Goal: Task Accomplishment & Management: Manage account settings

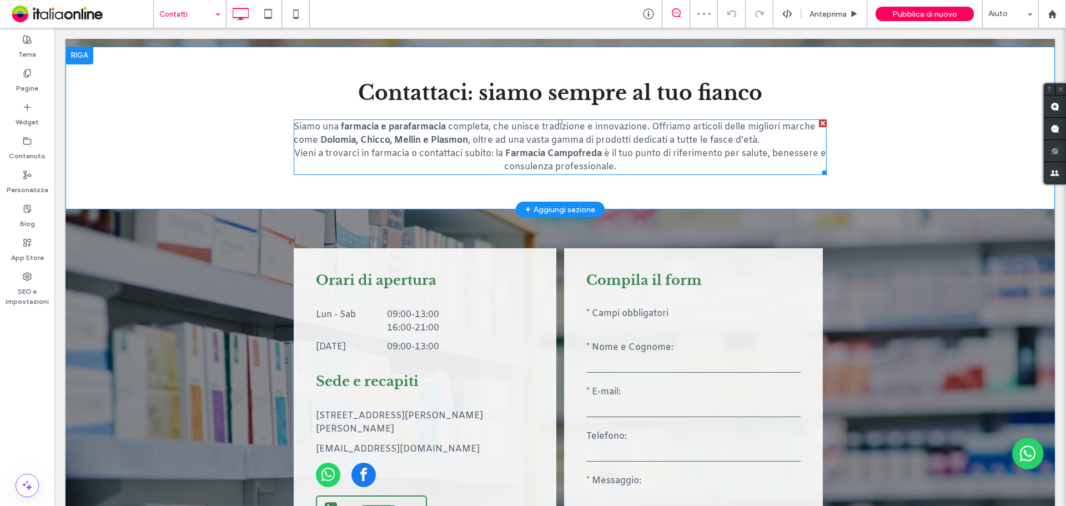
scroll to position [500, 0]
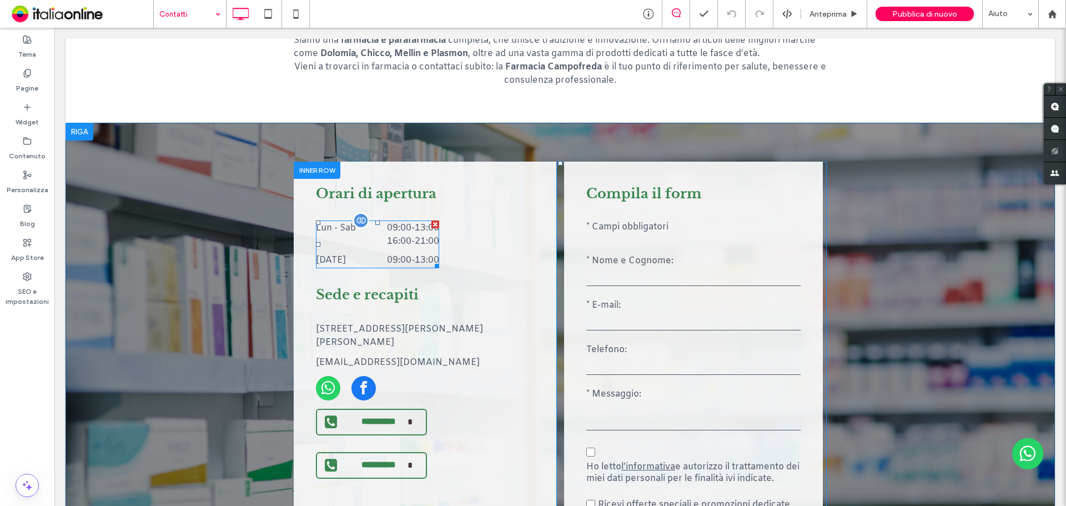
click at [388, 252] on div "Lun - Sab 09:00 - 13:00 16:00 - 21:00" at bounding box center [377, 238] width 123 height 32
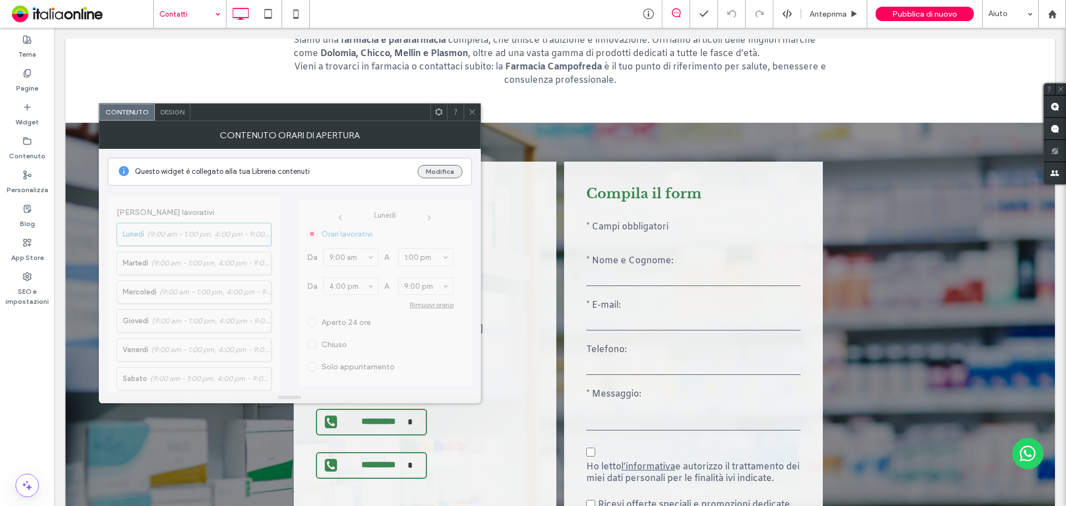
click at [438, 166] on button "Modifica" at bounding box center [440, 171] width 45 height 13
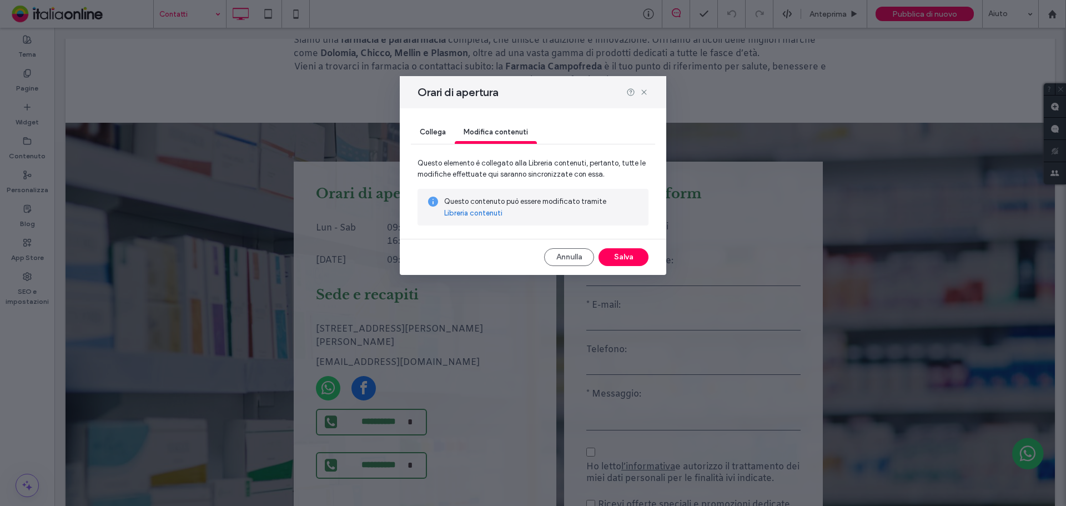
click at [473, 216] on link "Libreria contenuti" at bounding box center [473, 213] width 58 height 11
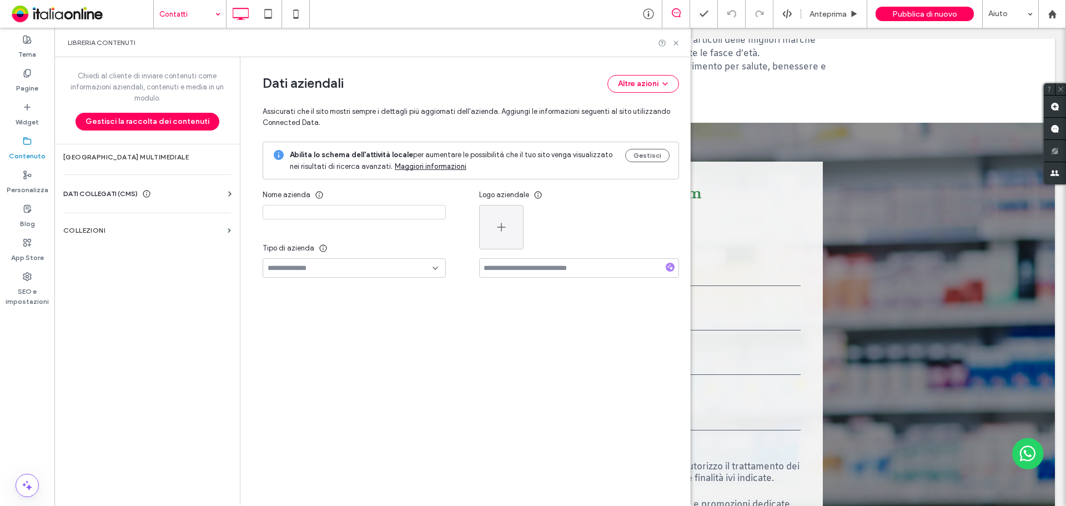
type input "**********"
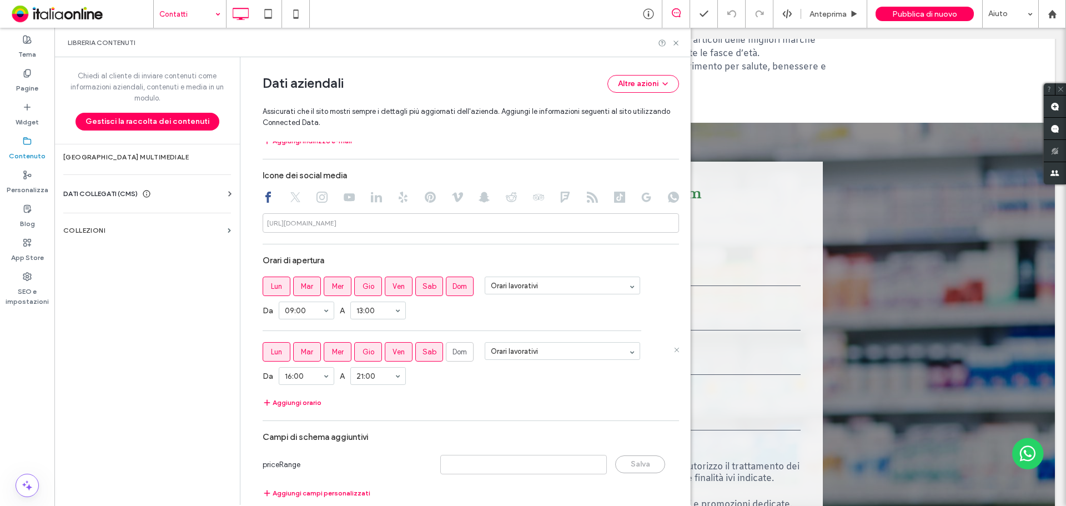
scroll to position [565, 0]
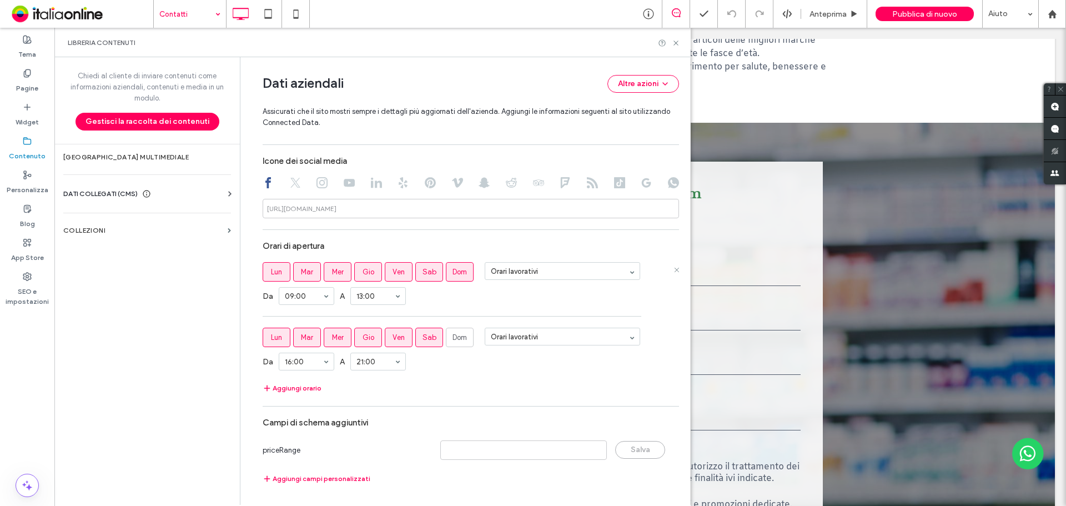
click at [446, 276] on label "Dom" at bounding box center [460, 271] width 28 height 19
click at [453, 275] on span "Dom" at bounding box center [460, 272] width 14 height 11
click at [456, 341] on span "Dom" at bounding box center [460, 337] width 14 height 11
drag, startPoint x: 476, startPoint y: 381, endPoint x: 430, endPoint y: 369, distance: 47.0
click at [476, 381] on section "Orari di apertura Lun Mar Mer Gio Ven Sab Dom Orari lavorativi Da 00:00 A 13:00…" at bounding box center [471, 315] width 417 height 159
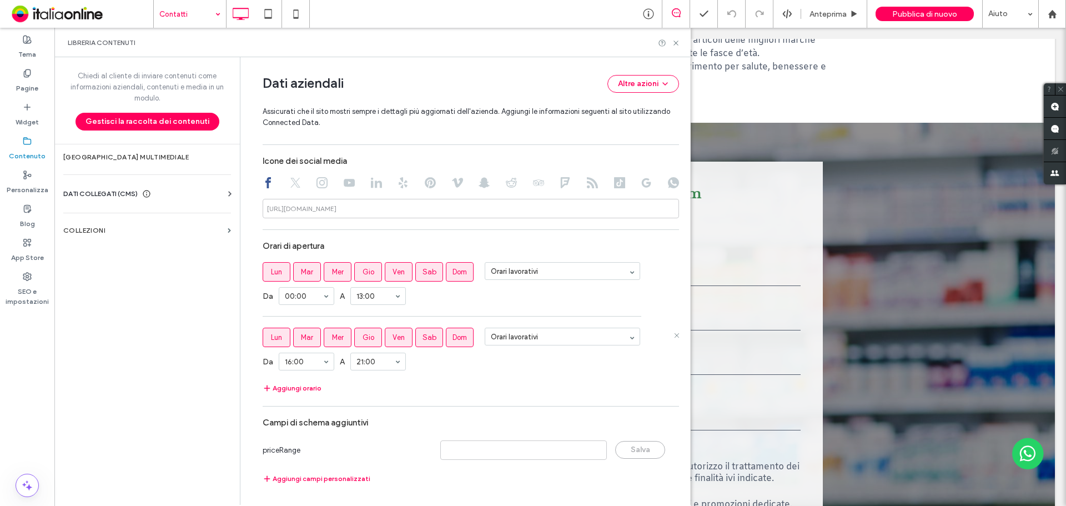
drag, startPoint x: 264, startPoint y: 333, endPoint x: 270, endPoint y: 333, distance: 6.1
click at [264, 333] on label "Lun" at bounding box center [277, 337] width 28 height 19
click at [295, 334] on label "Mar" at bounding box center [307, 337] width 28 height 19
click at [332, 332] on span "Mer" at bounding box center [338, 337] width 12 height 11
click at [373, 338] on label "Gio" at bounding box center [368, 337] width 28 height 19
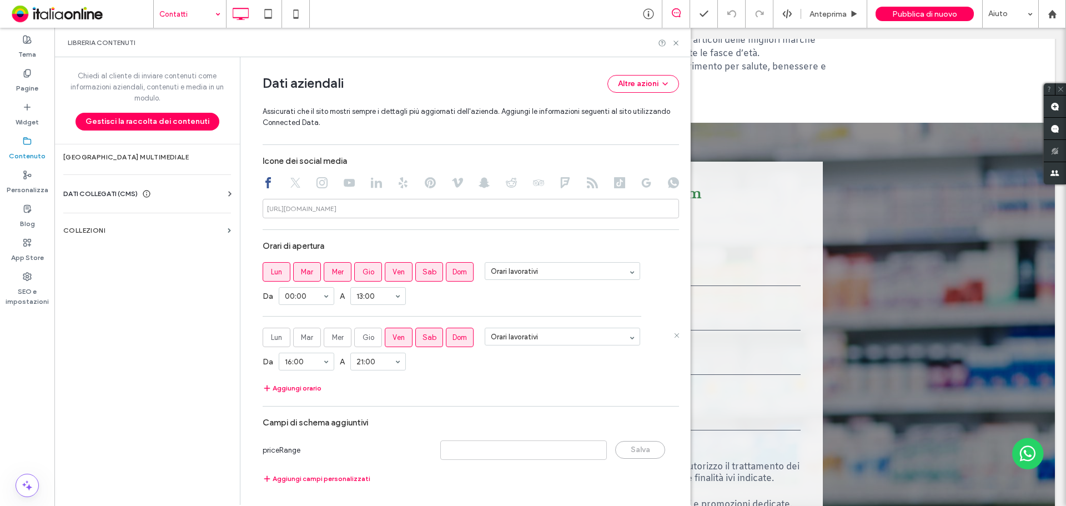
drag, startPoint x: 388, startPoint y: 335, endPoint x: 408, endPoint y: 336, distance: 20.0
click at [393, 335] on span "Ven" at bounding box center [399, 337] width 12 height 11
drag, startPoint x: 422, startPoint y: 338, endPoint x: 445, endPoint y: 339, distance: 23.4
click at [423, 338] on span "Sab" at bounding box center [430, 337] width 14 height 11
click at [463, 338] on label "Dom" at bounding box center [460, 337] width 28 height 19
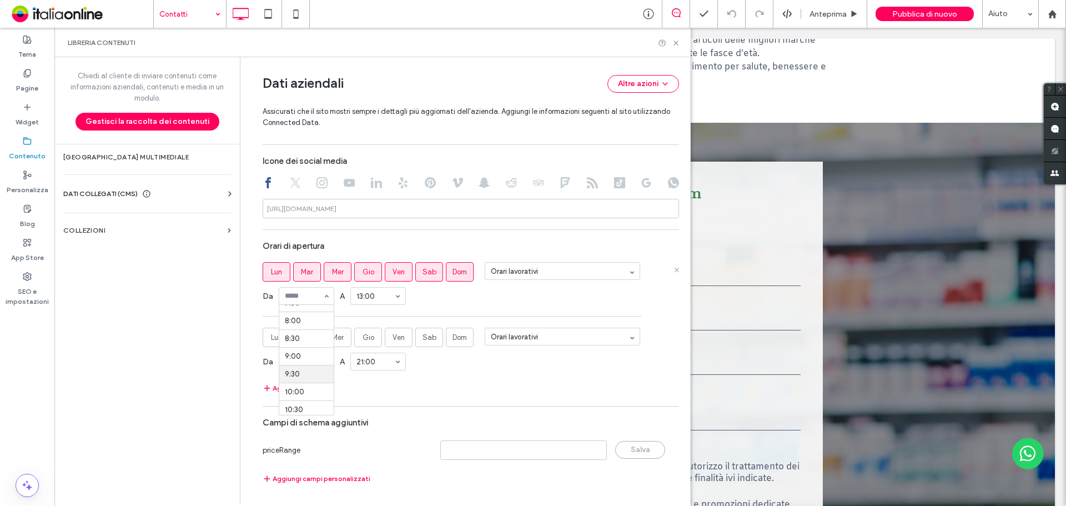
scroll to position [278, 0]
click at [383, 287] on div "13:00" at bounding box center [378, 296] width 56 height 18
click at [489, 389] on div "Aggiungi orario" at bounding box center [471, 388] width 417 height 13
click at [675, 41] on use at bounding box center [676, 43] width 4 height 4
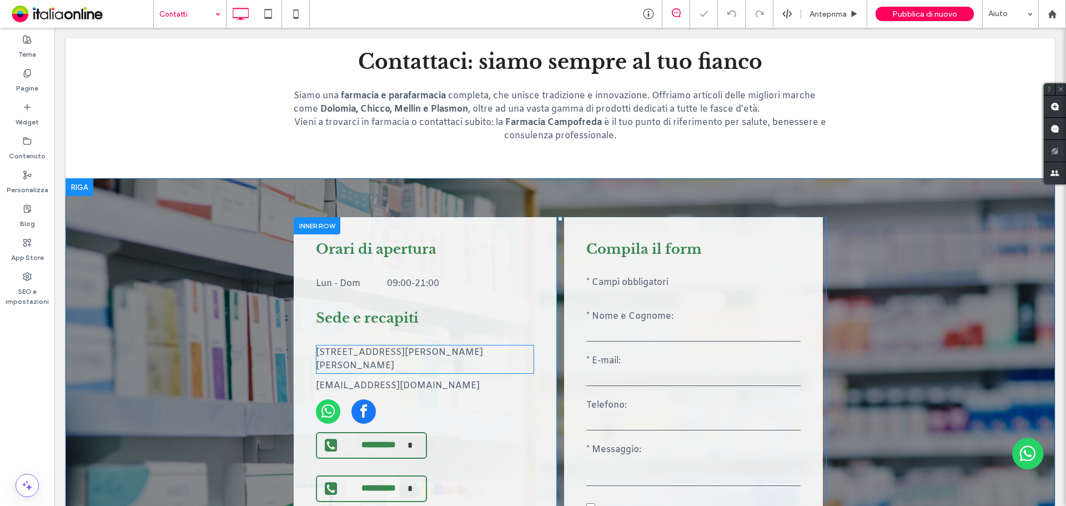
scroll to position [444, 0]
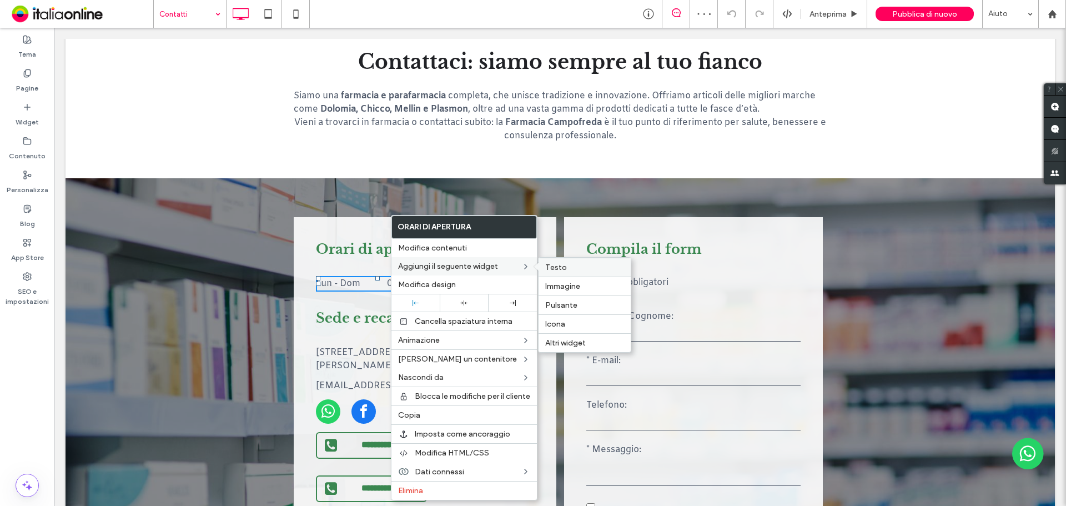
click at [575, 263] on label "Testo" at bounding box center [584, 267] width 79 height 9
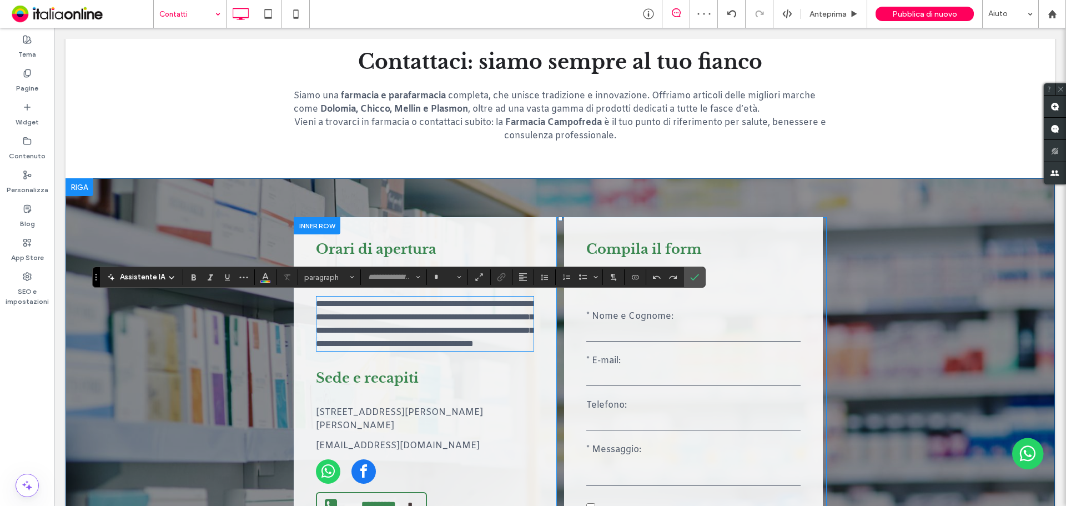
type input "*****"
type input "**"
click at [374, 327] on span "**********" at bounding box center [425, 323] width 218 height 48
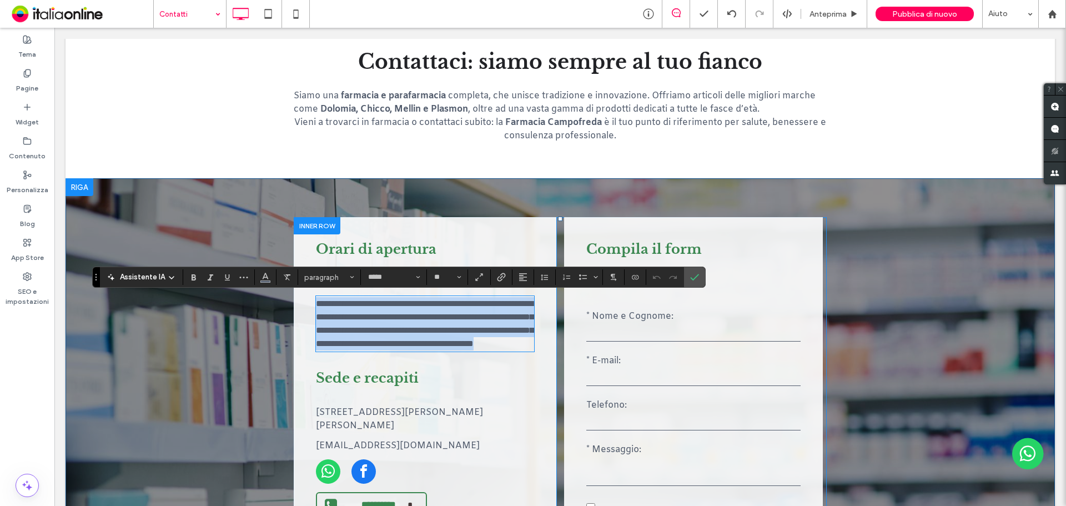
drag, startPoint x: 449, startPoint y: 357, endPoint x: 723, endPoint y: 398, distance: 276.3
click at [262, 289] on section "**********" at bounding box center [561, 458] width 990 height 561
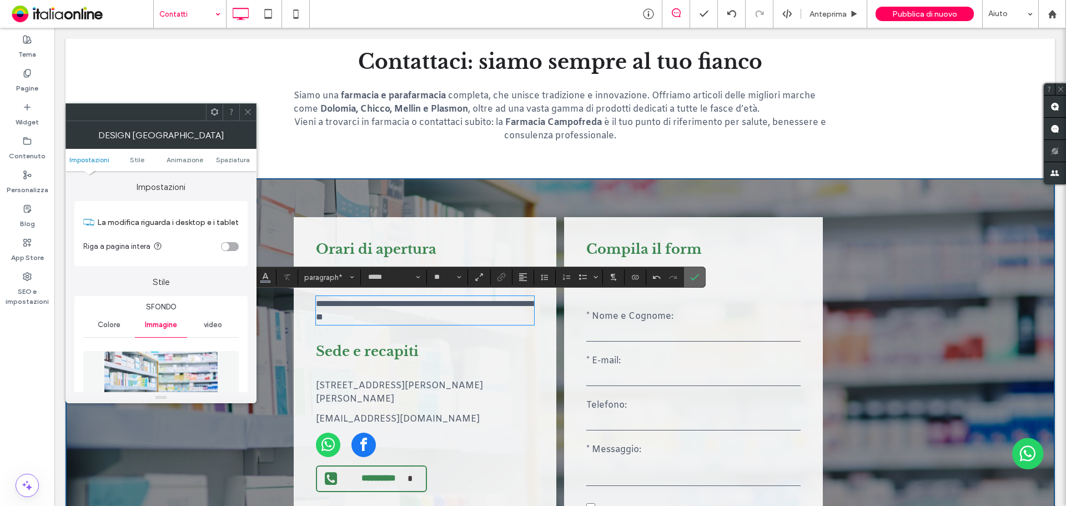
click at [690, 277] on icon "Conferma" at bounding box center [694, 277] width 9 height 9
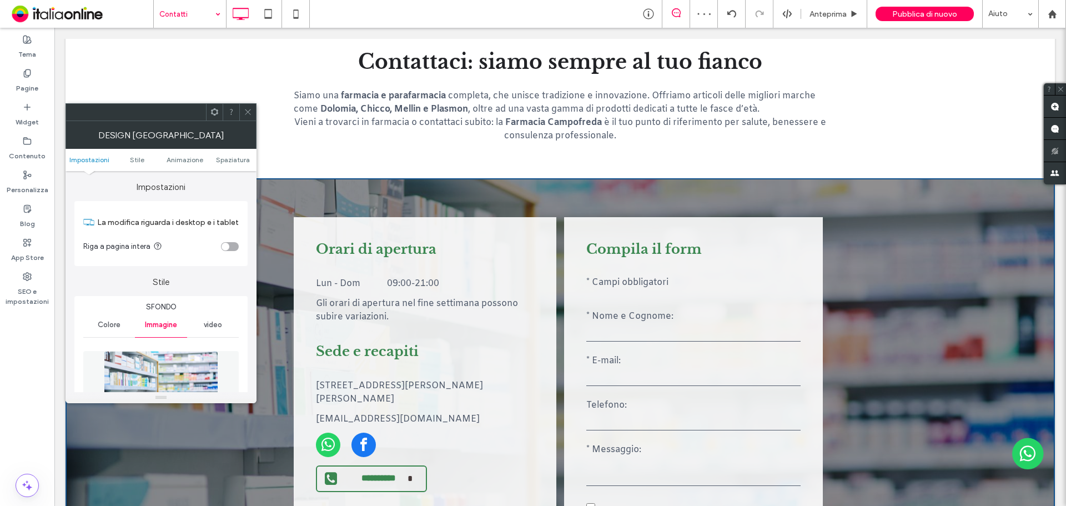
click at [242, 111] on div at bounding box center [247, 112] width 17 height 17
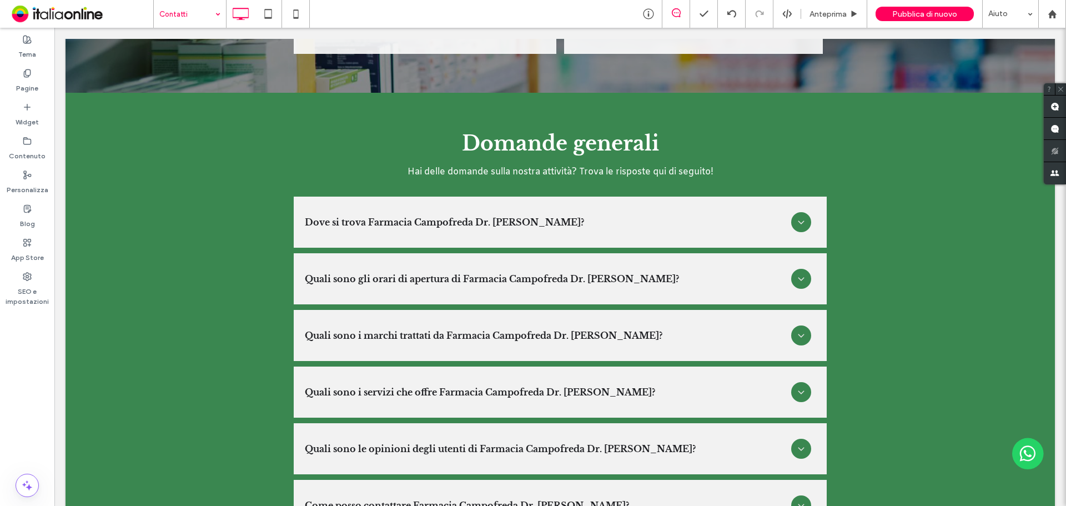
scroll to position [1030, 0]
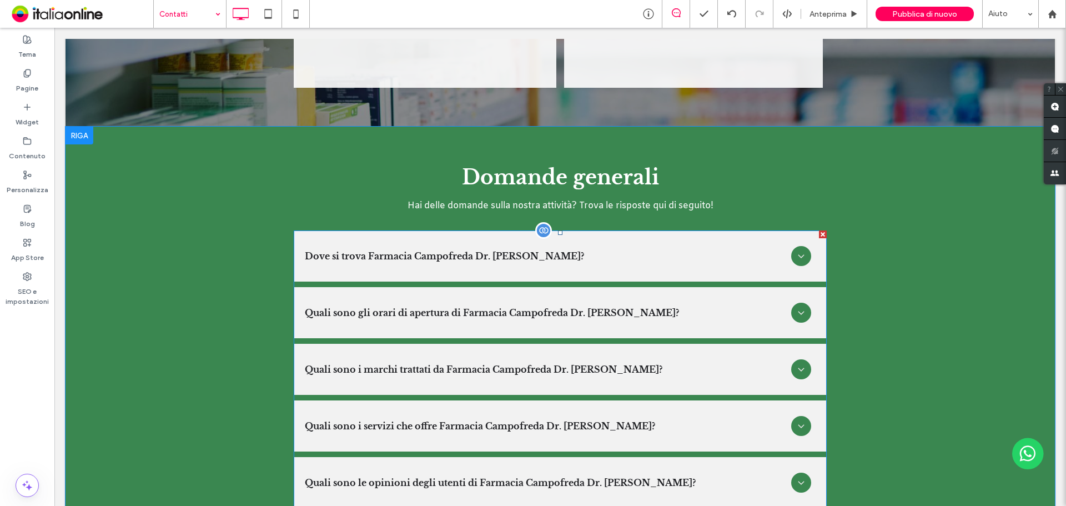
click at [487, 299] on span at bounding box center [560, 398] width 533 height 334
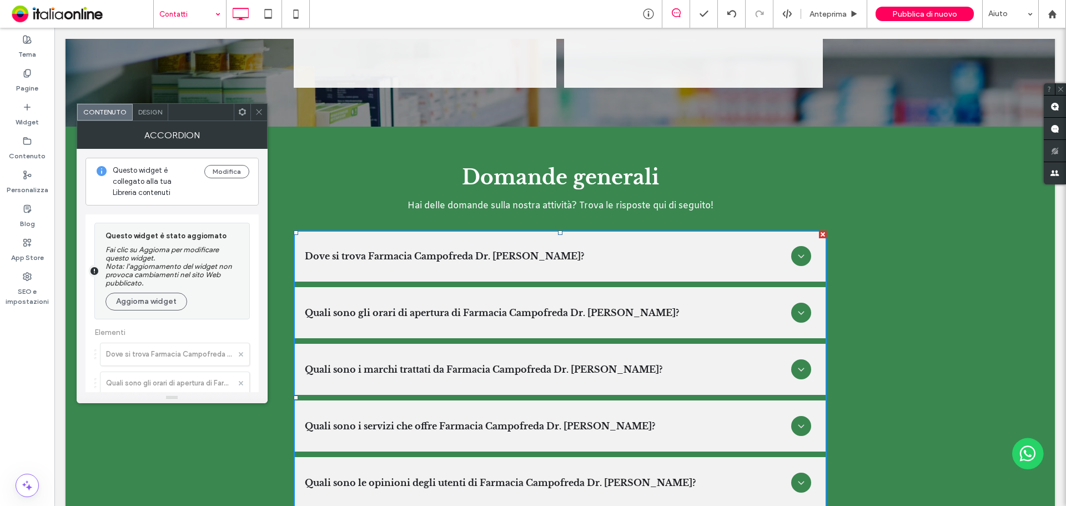
click at [232, 163] on div "Questo widget è collegato alla tua Libreria contenuti Modifica" at bounding box center [172, 182] width 173 height 48
click at [235, 173] on button "Modifica" at bounding box center [226, 171] width 45 height 13
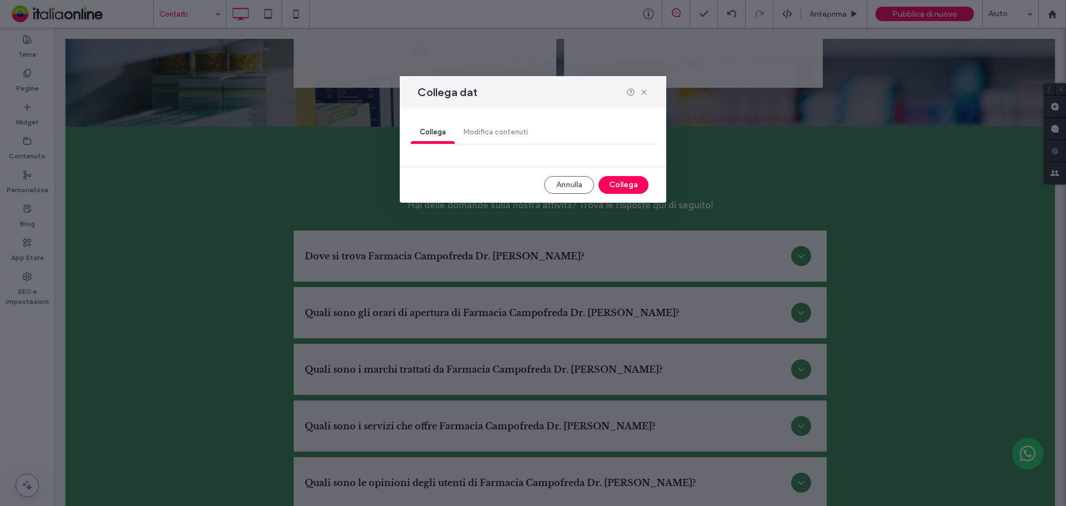
click at [508, 130] on div "Collega Modifica contenuti" at bounding box center [533, 133] width 244 height 22
click at [583, 192] on button "Annulla" at bounding box center [569, 185] width 50 height 18
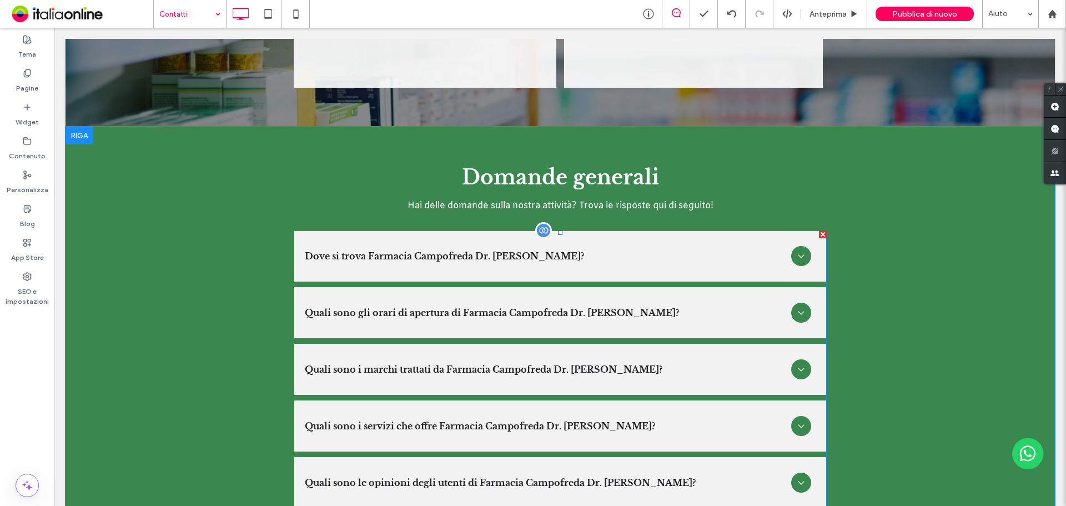
click at [479, 342] on span at bounding box center [560, 398] width 533 height 334
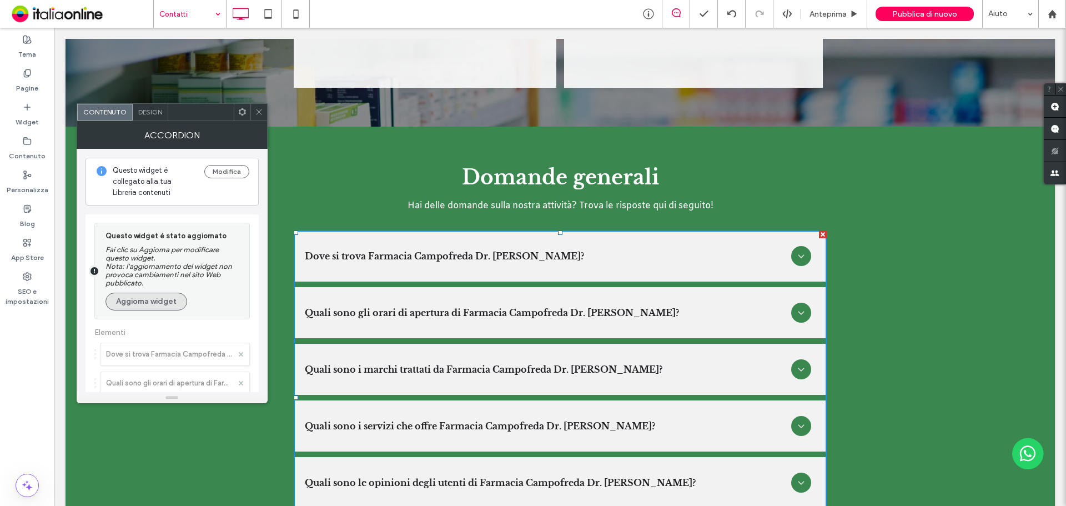
click at [151, 297] on button "Aggiorna widget" at bounding box center [147, 302] width 82 height 18
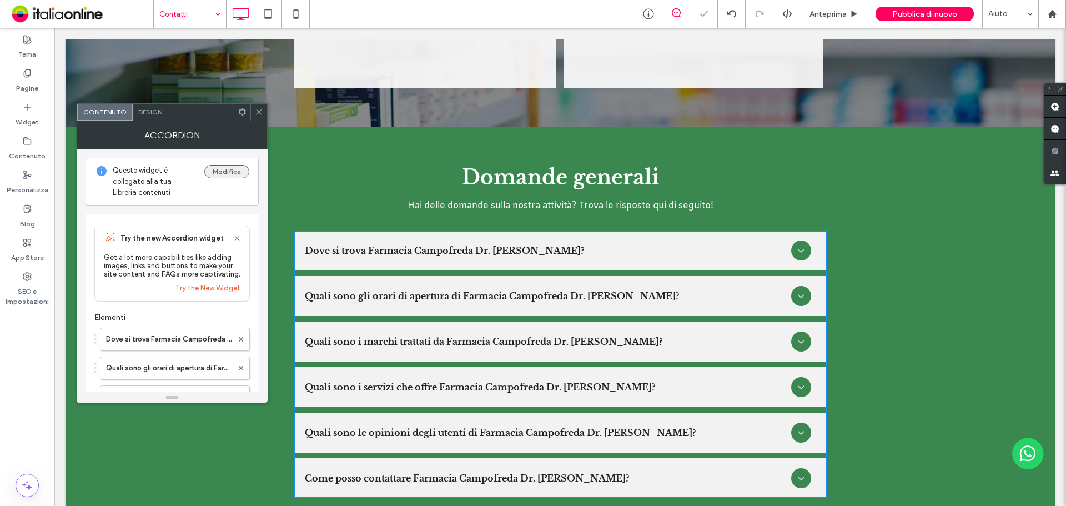
click at [222, 169] on button "Modifica" at bounding box center [226, 171] width 45 height 13
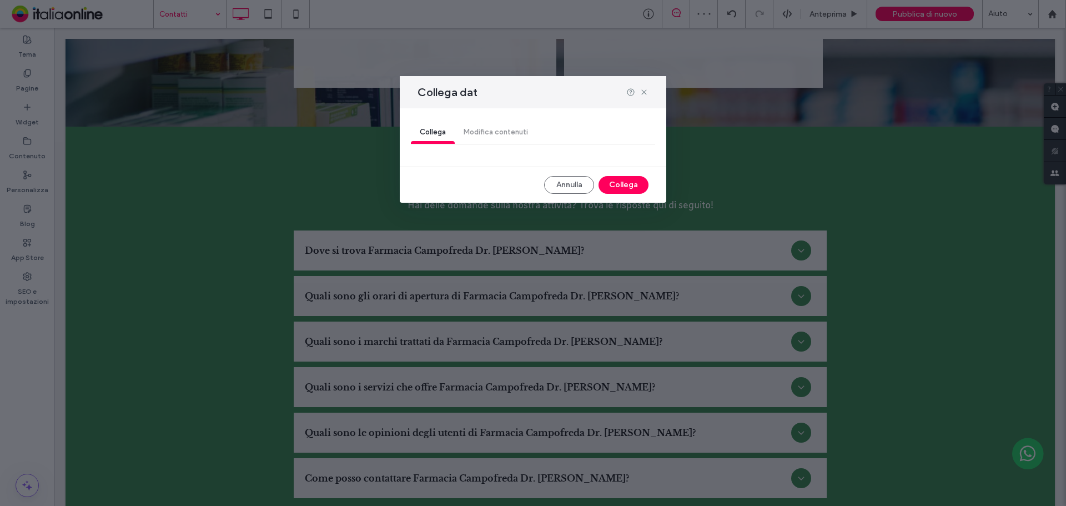
click at [497, 132] on div "Collega Modifica contenuti" at bounding box center [533, 133] width 244 height 22
click at [643, 189] on button "Collega" at bounding box center [624, 185] width 50 height 18
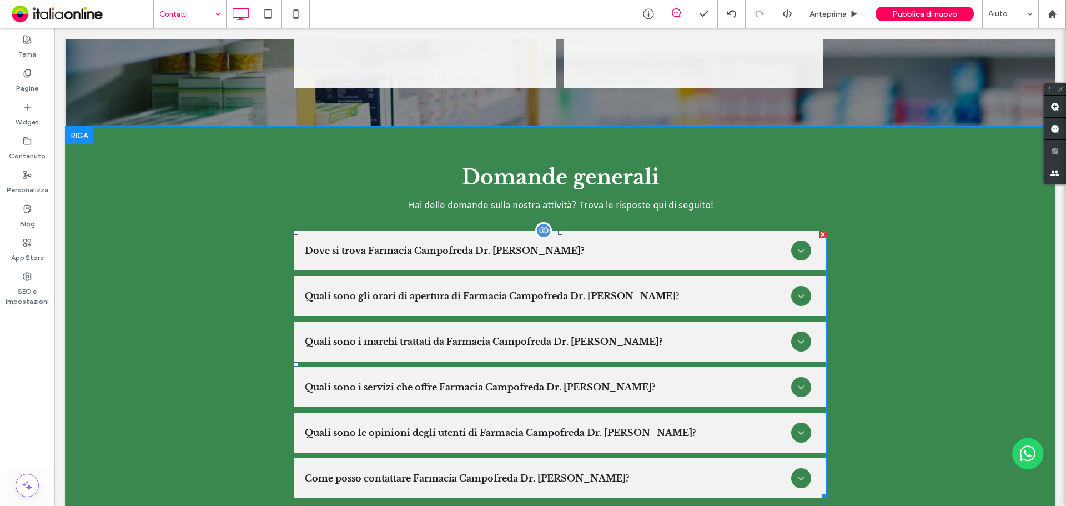
click at [535, 254] on span at bounding box center [560, 365] width 533 height 268
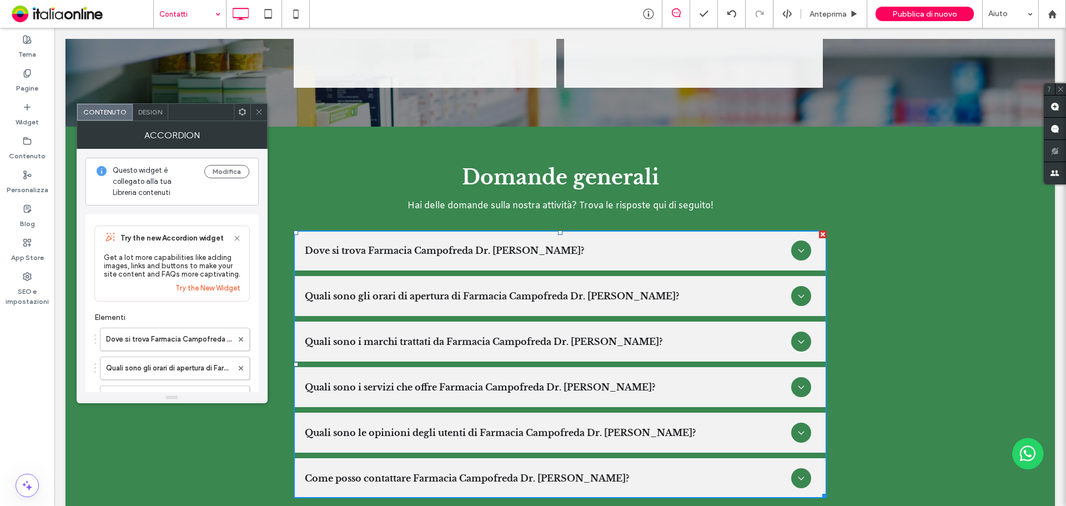
scroll to position [56, 0]
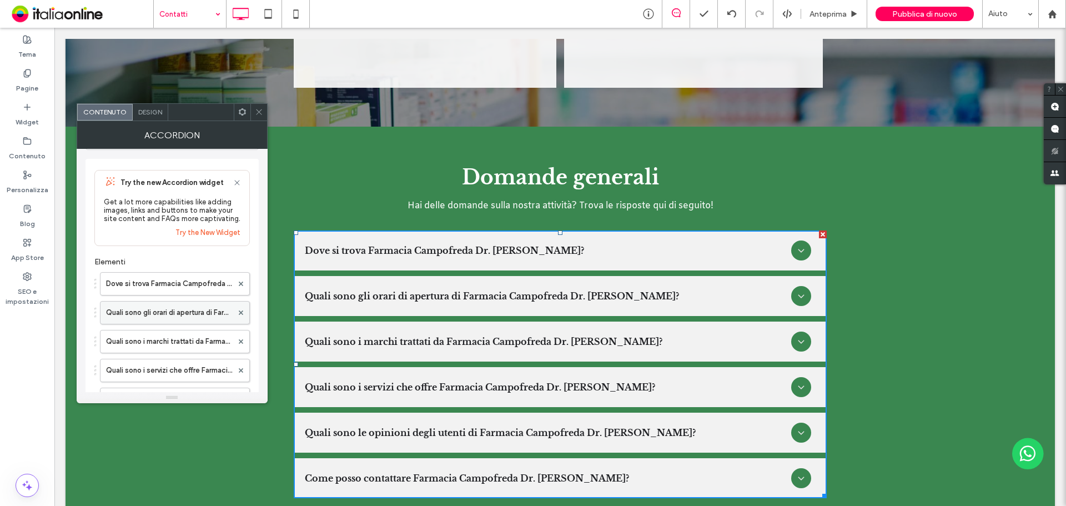
click at [174, 308] on label "Quali sono gli orari di apertura di Farmacia Campofreda Dr. [PERSON_NAME]?" at bounding box center [169, 313] width 127 height 22
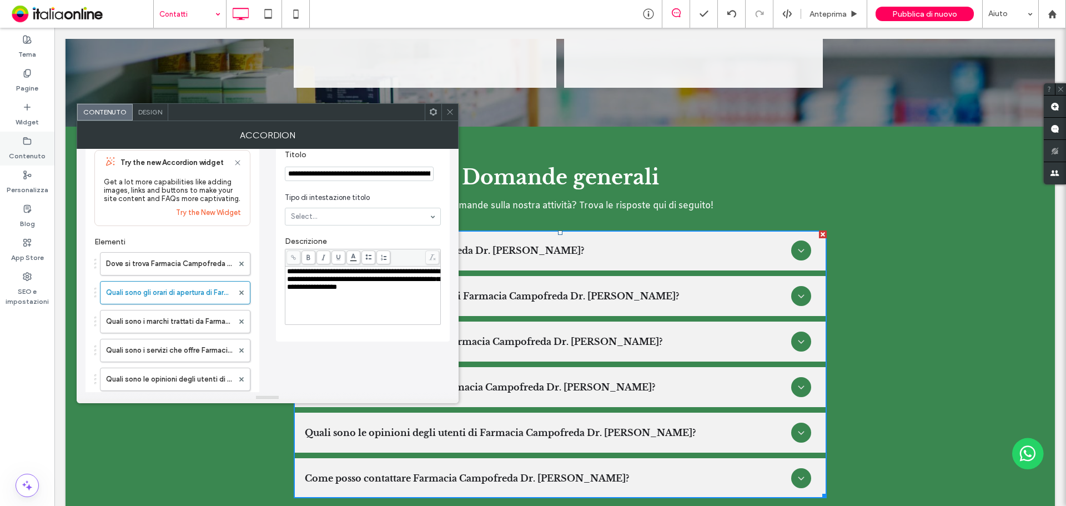
click at [29, 134] on div "Contenuto" at bounding box center [27, 149] width 54 height 34
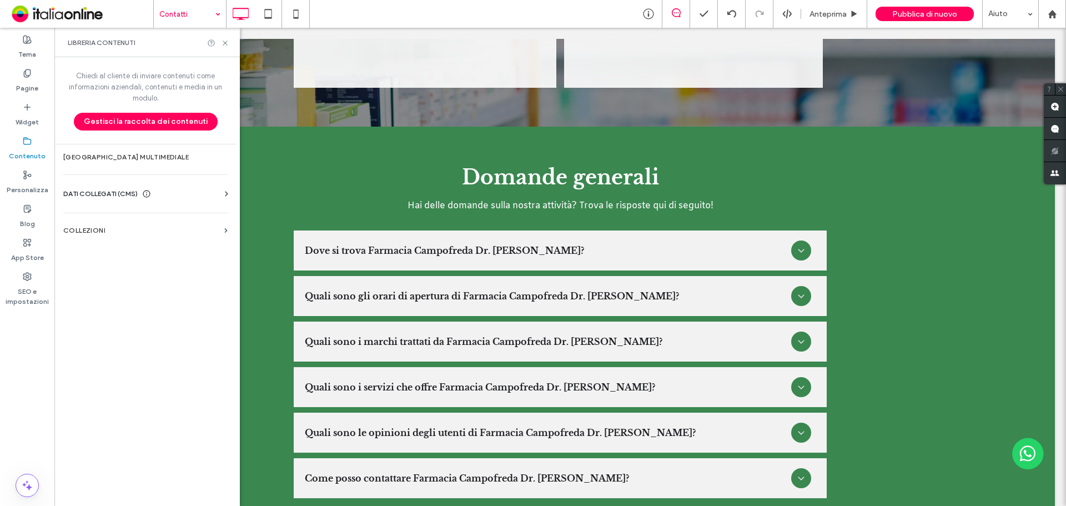
click at [98, 243] on div "Chiedi al cliente di inviare contenuti come informazioni aziendali, contenuti e…" at bounding box center [145, 280] width 182 height 447
click at [186, 231] on label "COLLEZIONI" at bounding box center [141, 231] width 157 height 8
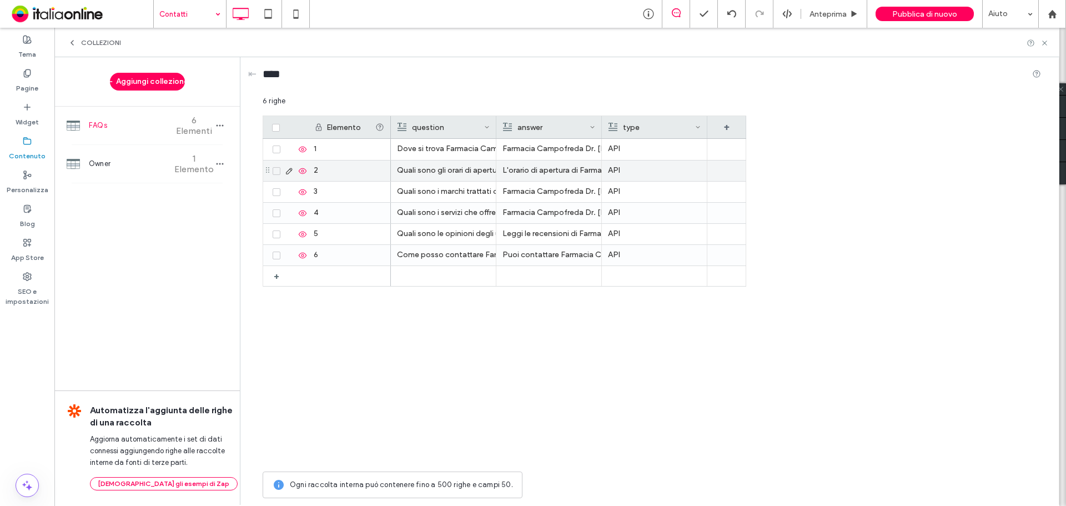
click at [431, 172] on div "Quali sono gli orari di apertura di Farmacia Campofreda Dr. [PERSON_NAME]?" at bounding box center [443, 171] width 93 height 20
click at [524, 166] on div "L'orario di apertura di Farmacia Campofreda Dr. [PERSON_NAME] è: da Lunedì a [D…" at bounding box center [549, 171] width 93 height 20
click at [524, 166] on div "L'orario di apertura di Farmacia Campofreda Dr. [PERSON_NAME] è: da Lunedì a [D…" at bounding box center [549, 171] width 92 height 20
click at [597, 171] on span "**********" at bounding box center [602, 165] width 208 height 15
drag, startPoint x: 589, startPoint y: 180, endPoint x: 610, endPoint y: 172, distance: 22.7
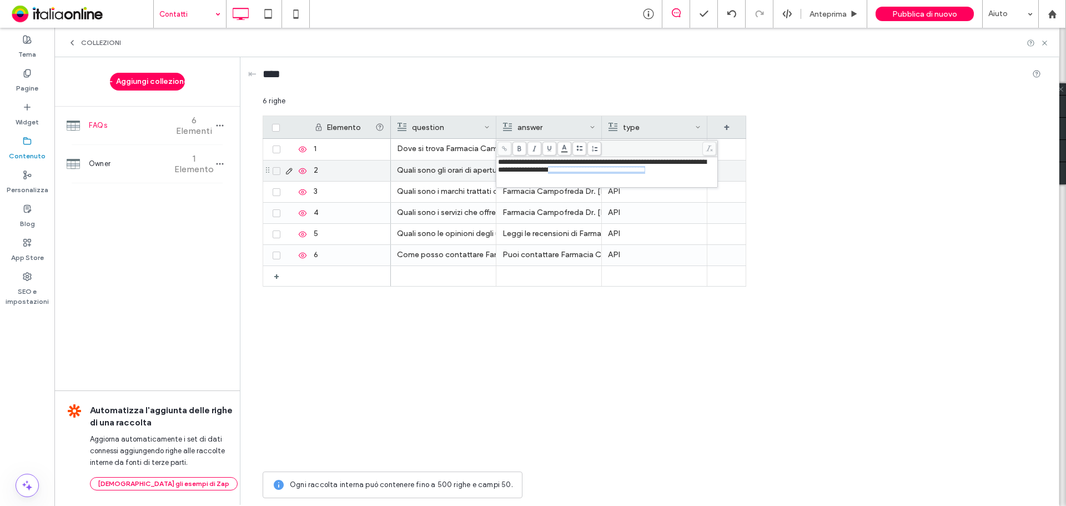
click at [610, 172] on div "**********" at bounding box center [607, 166] width 218 height 16
click at [747, 183] on div "Elemento question answer type + 1 2 3 4 5 6 + Dove si trova Farmacia Campofreda…" at bounding box center [652, 291] width 779 height 350
click at [1046, 46] on icon at bounding box center [1045, 43] width 8 height 8
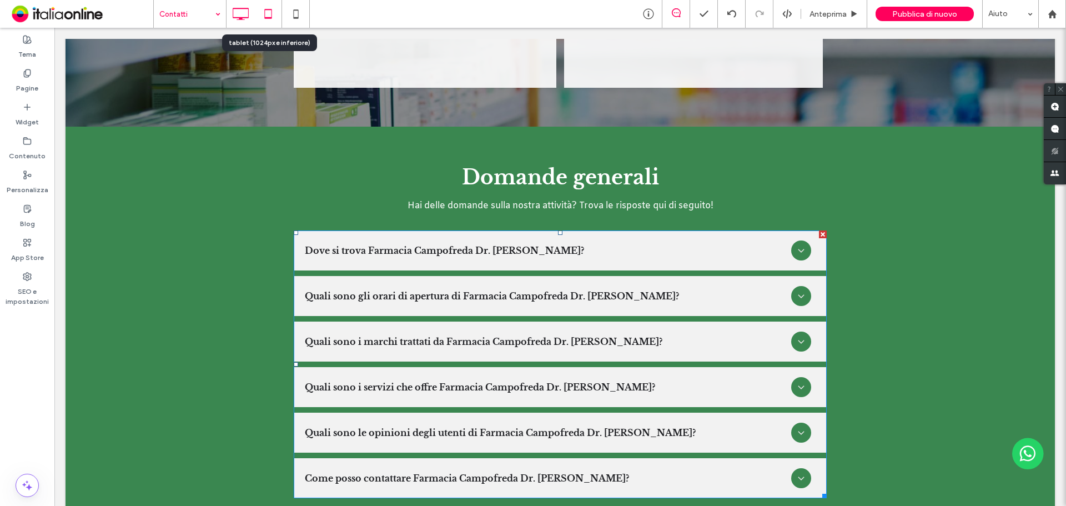
click at [268, 12] on icon at bounding box center [268, 14] width 22 height 22
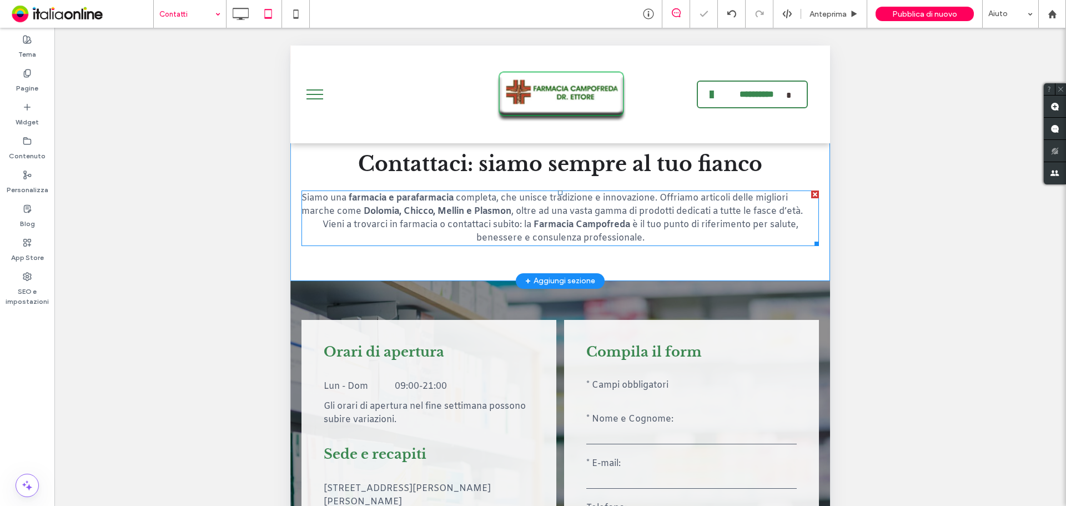
scroll to position [611, 0]
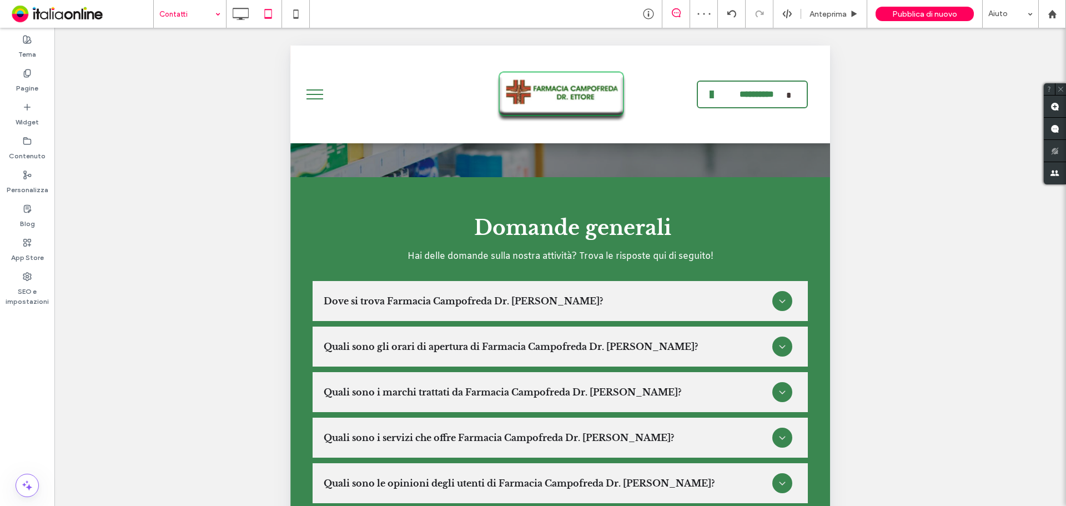
click at [316, 101] on button "menu" at bounding box center [314, 94] width 29 height 29
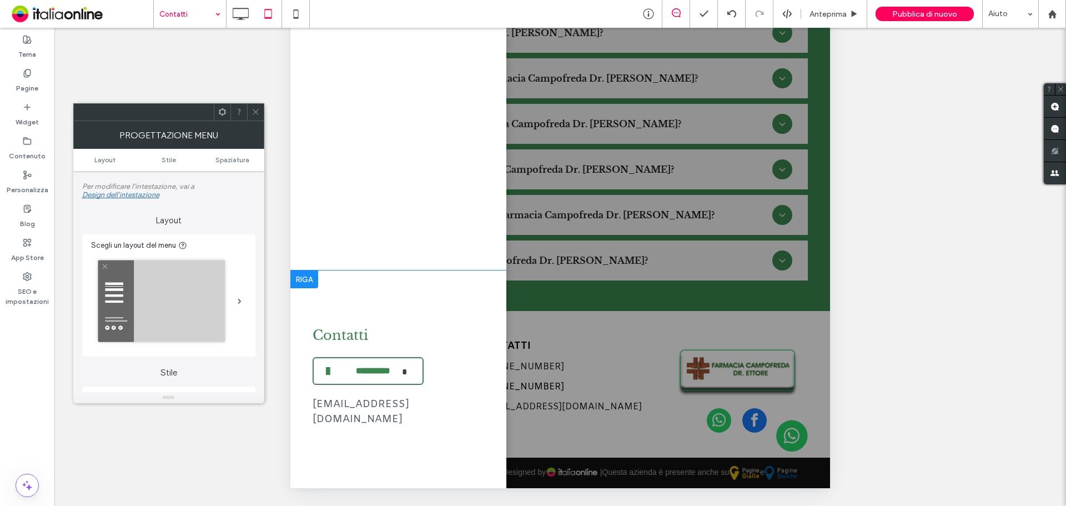
scroll to position [0, 0]
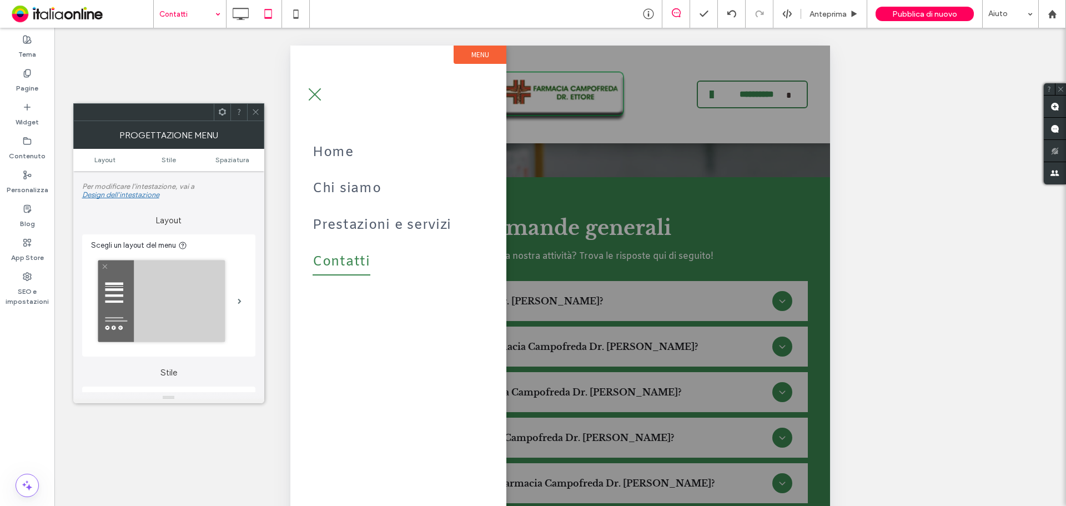
click at [253, 108] on icon at bounding box center [256, 112] width 8 height 8
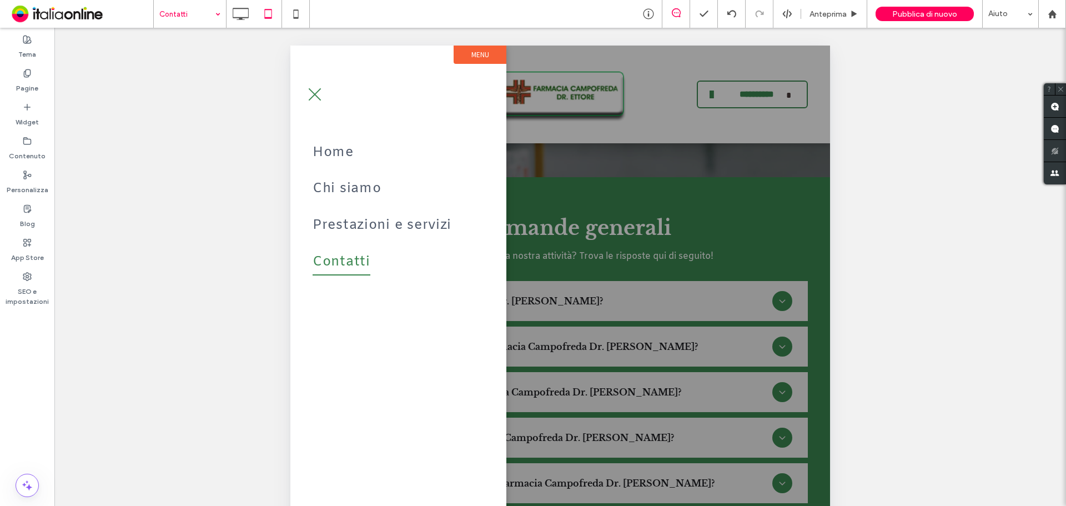
click at [313, 89] on button "menu" at bounding box center [314, 94] width 29 height 29
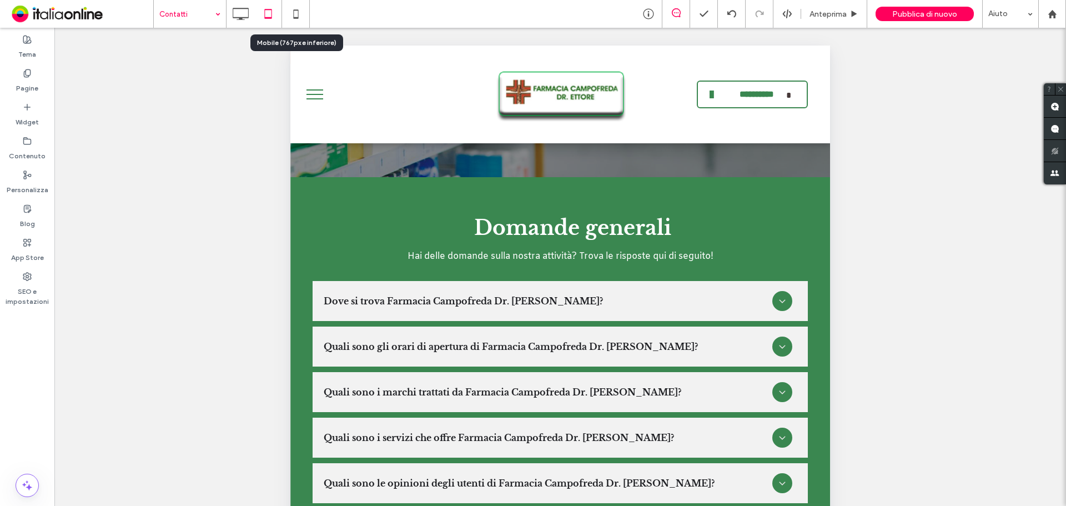
drag, startPoint x: 297, startPoint y: 8, endPoint x: 367, endPoint y: 71, distance: 93.6
click at [297, 8] on icon at bounding box center [296, 14] width 22 height 22
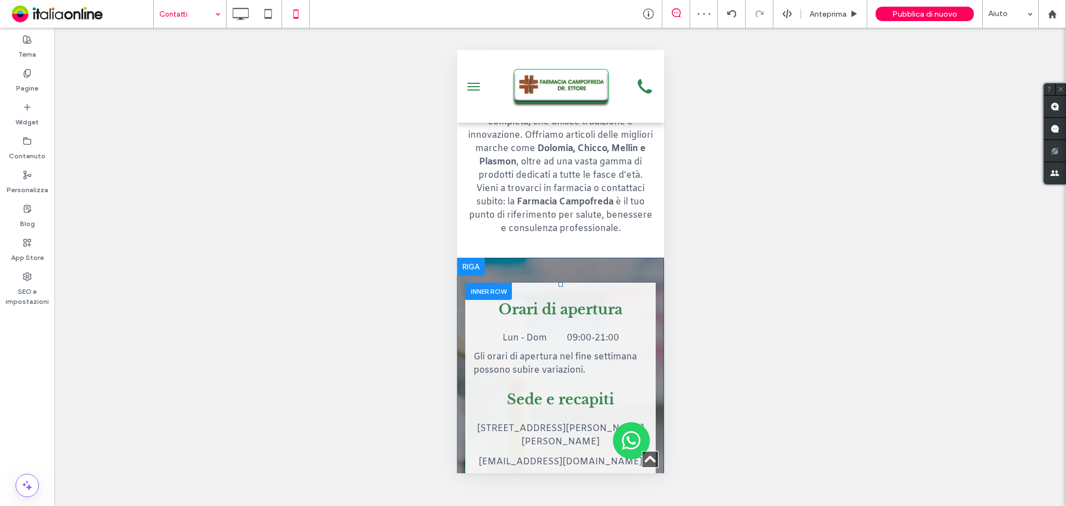
scroll to position [444, 0]
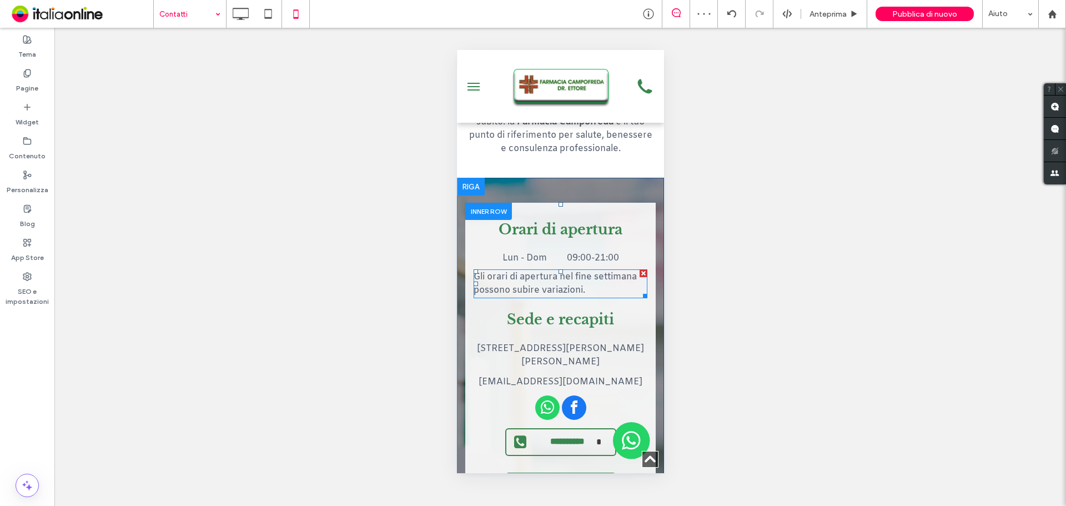
click at [567, 271] on span "Gli orari di apertura nel fine settimana possono subire variazioni." at bounding box center [554, 283] width 163 height 25
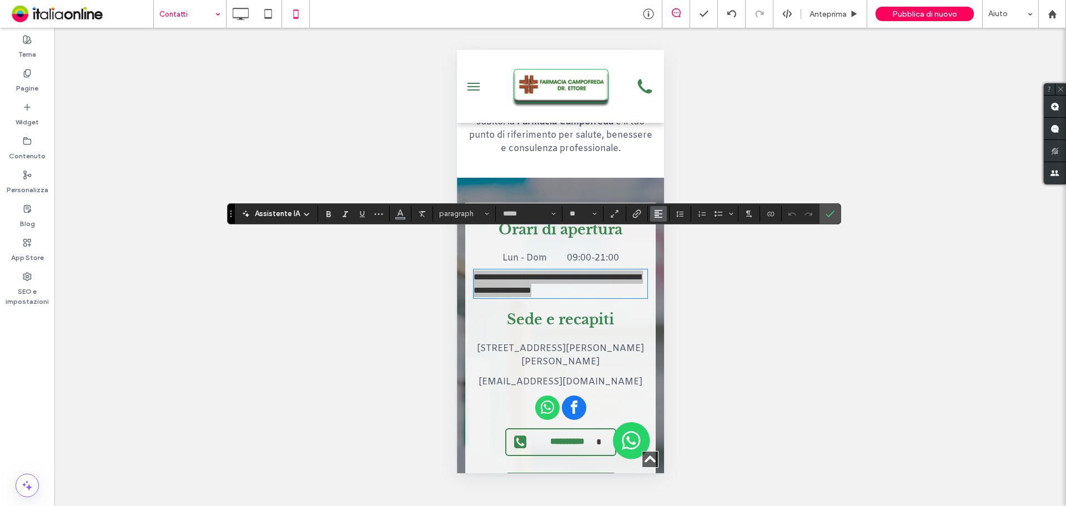
click at [659, 213] on use "Allineamento" at bounding box center [659, 214] width 8 height 8
click at [664, 245] on icon "ui.textEditor.alignment.center" at bounding box center [667, 247] width 9 height 9
drag, startPoint x: 327, startPoint y: 218, endPoint x: 422, endPoint y: 228, distance: 95.5
click at [327, 218] on span "Grassetto" at bounding box center [326, 214] width 5 height 16
click at [828, 217] on icon "Conferma" at bounding box center [830, 213] width 9 height 9
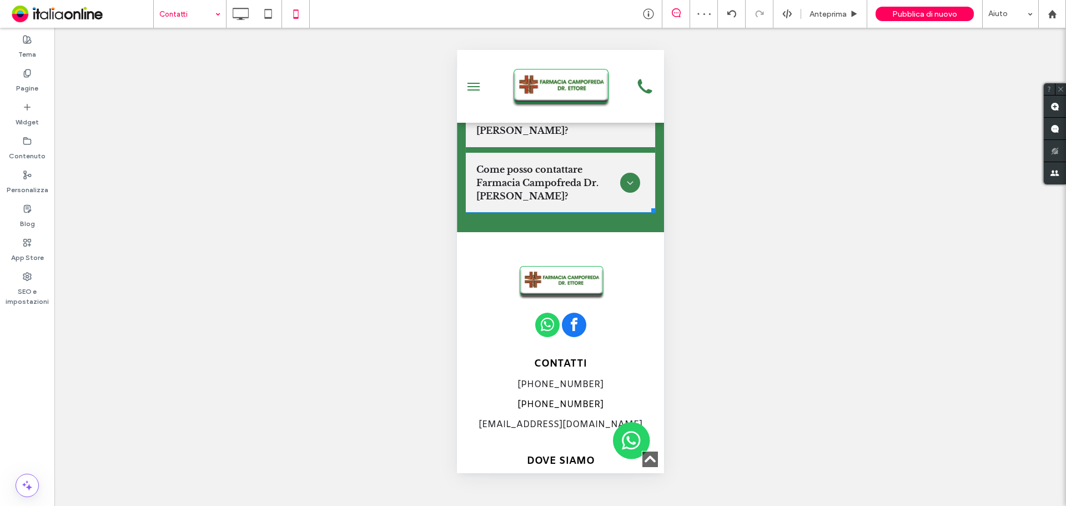
scroll to position [1833, 0]
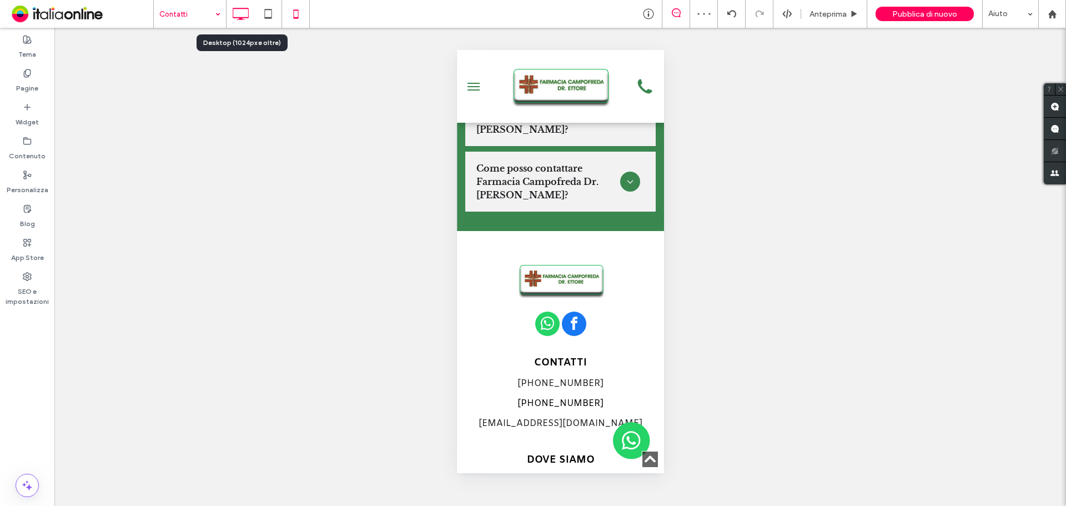
click at [243, 13] on icon at bounding box center [240, 14] width 22 height 22
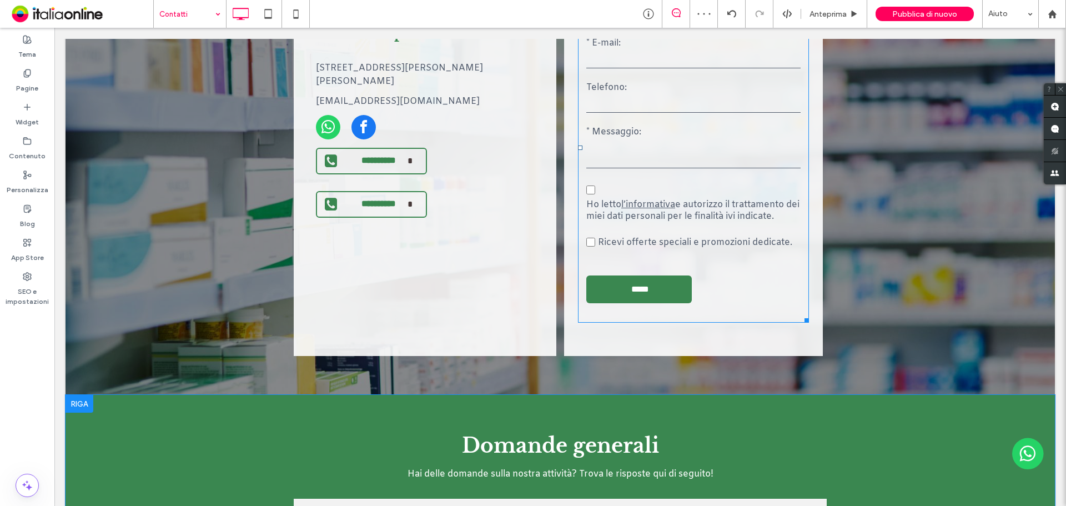
scroll to position [778, 0]
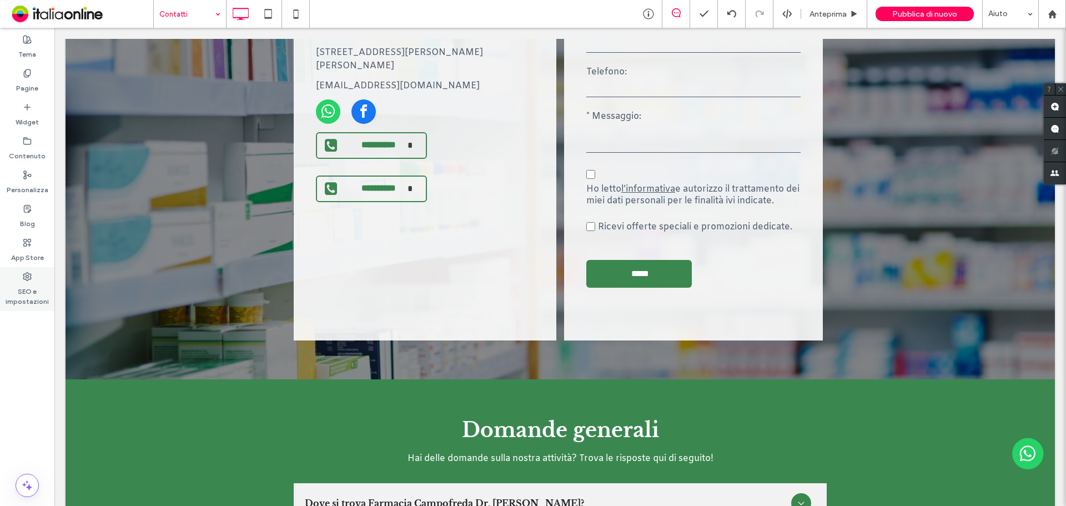
click at [21, 280] on div "SEO e impostazioni" at bounding box center [27, 289] width 54 height 44
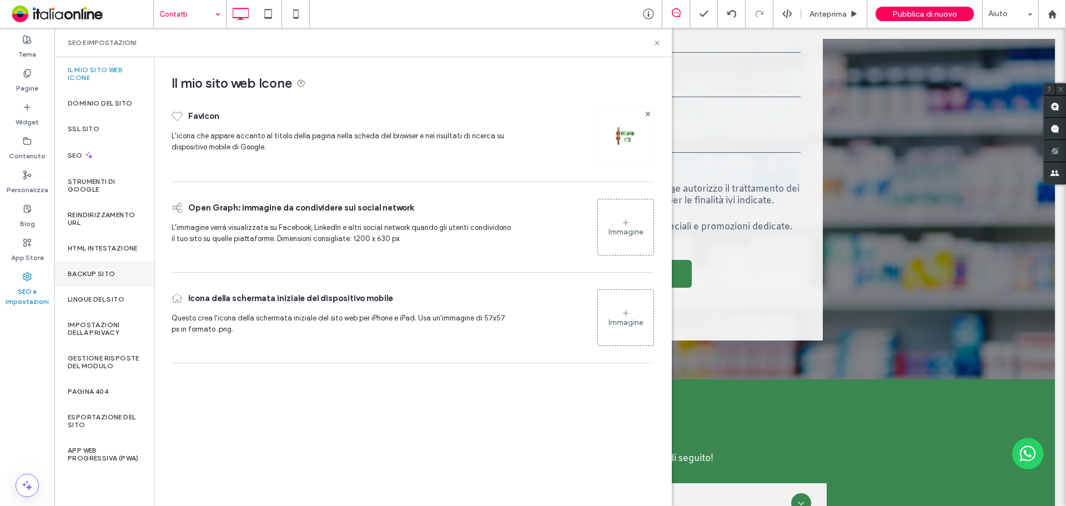
click at [109, 278] on div "Backup sito" at bounding box center [104, 274] width 100 height 26
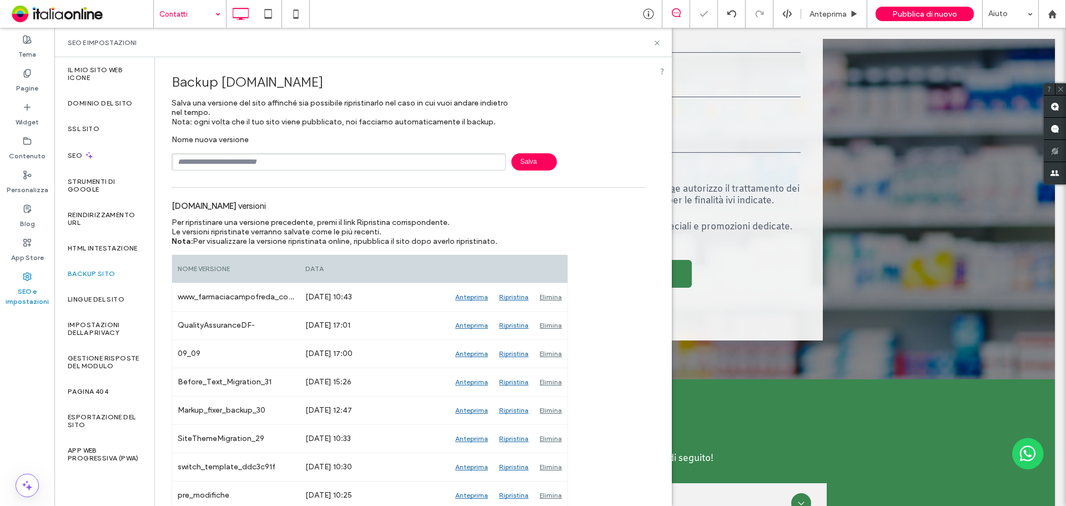
click at [321, 153] on div "Nome nuova versione [GEOGRAPHIC_DATA]" at bounding box center [409, 153] width 474 height 36
click at [321, 157] on input "text" at bounding box center [339, 161] width 334 height 17
type input "*****"
